Goal: Information Seeking & Learning: Learn about a topic

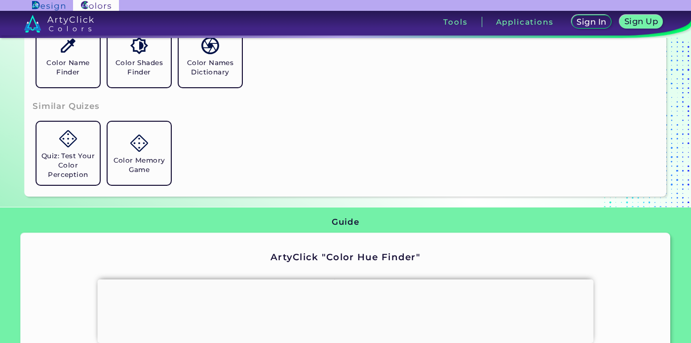
scroll to position [387, 0]
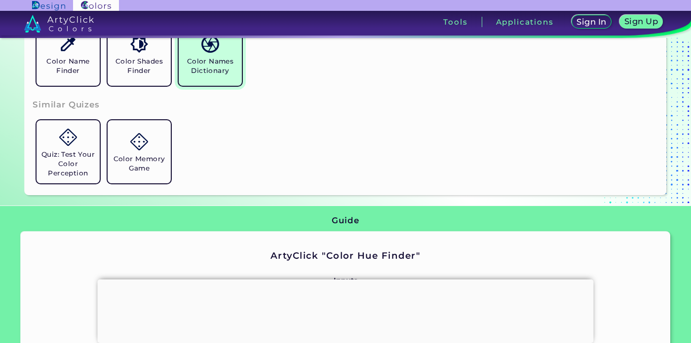
click at [219, 75] on h5 "Color Names Dictionary" at bounding box center [210, 66] width 55 height 19
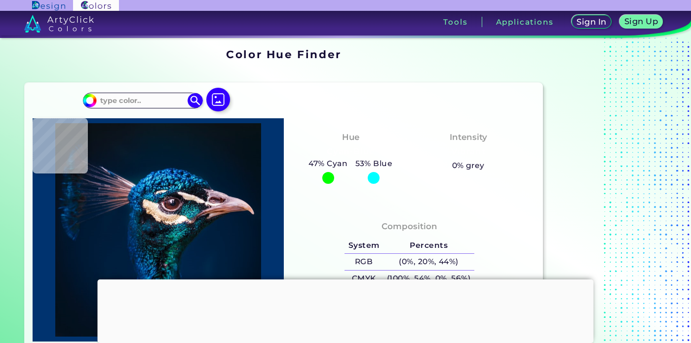
click at [472, 159] on div "Intensity Vibrant 0% grey" at bounding box center [469, 151] width 118 height 50
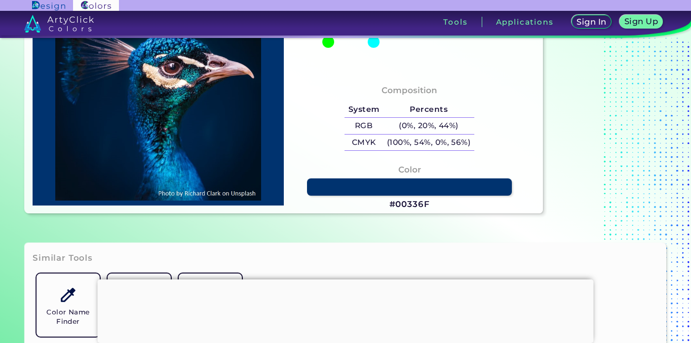
scroll to position [142, 0]
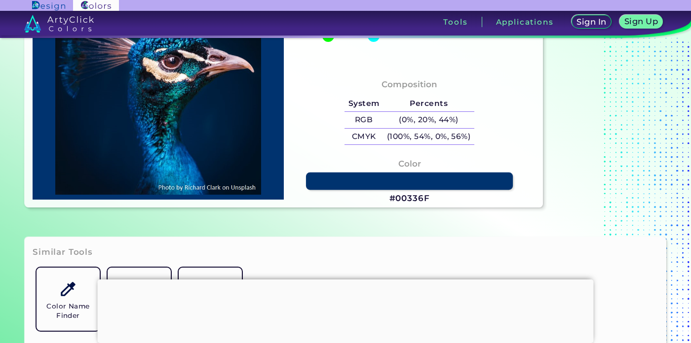
click at [500, 181] on link at bounding box center [409, 181] width 207 height 17
